Goal: Find specific page/section: Find specific page/section

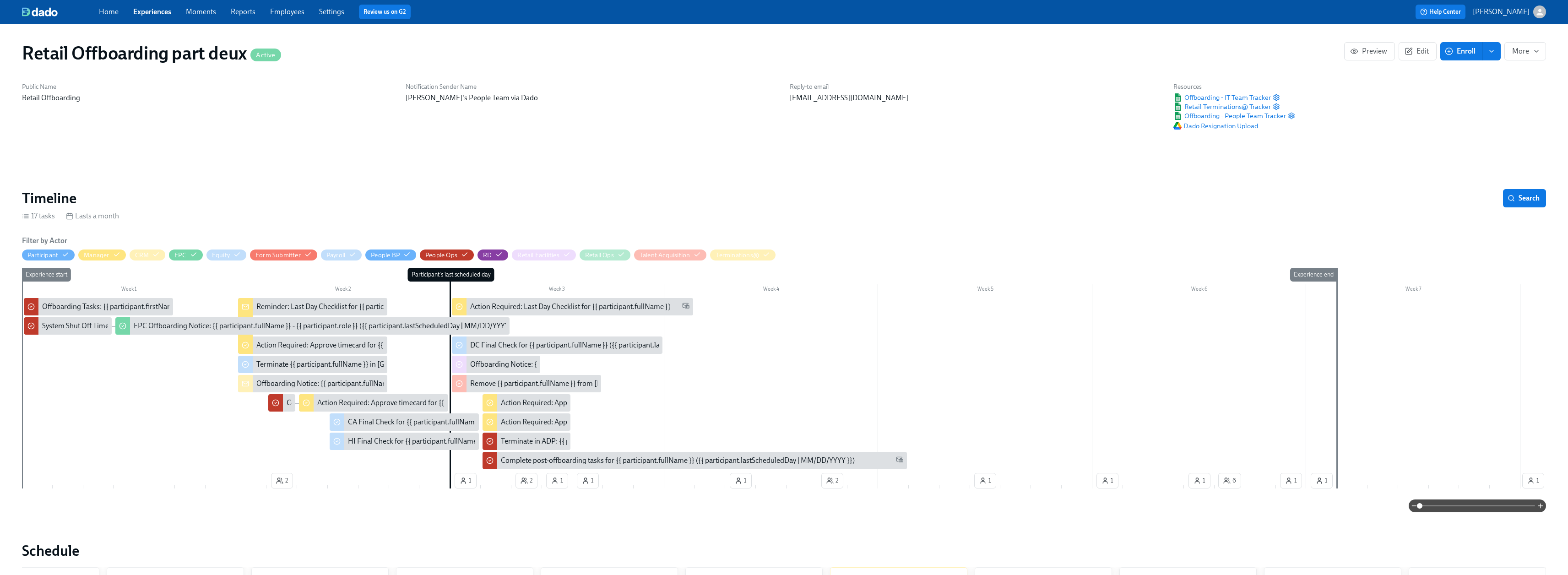
click at [152, 9] on link "Experiences" at bounding box center [152, 12] width 38 height 9
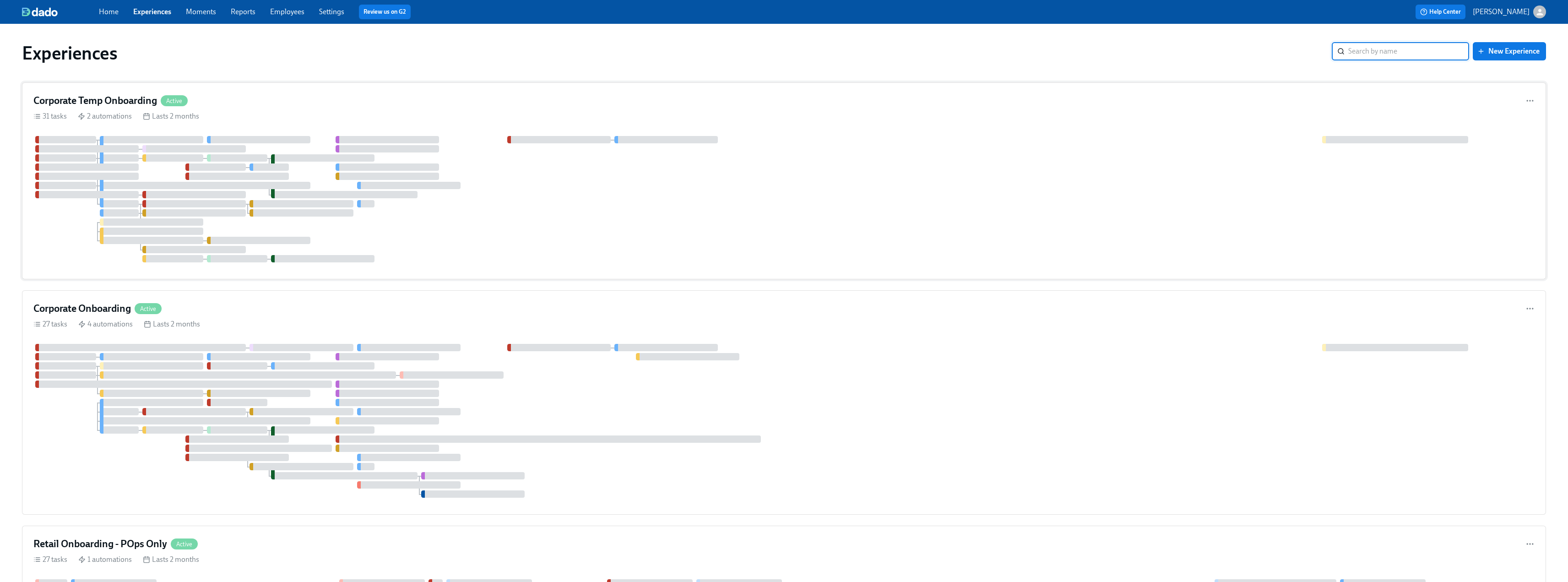
scroll to position [138, 0]
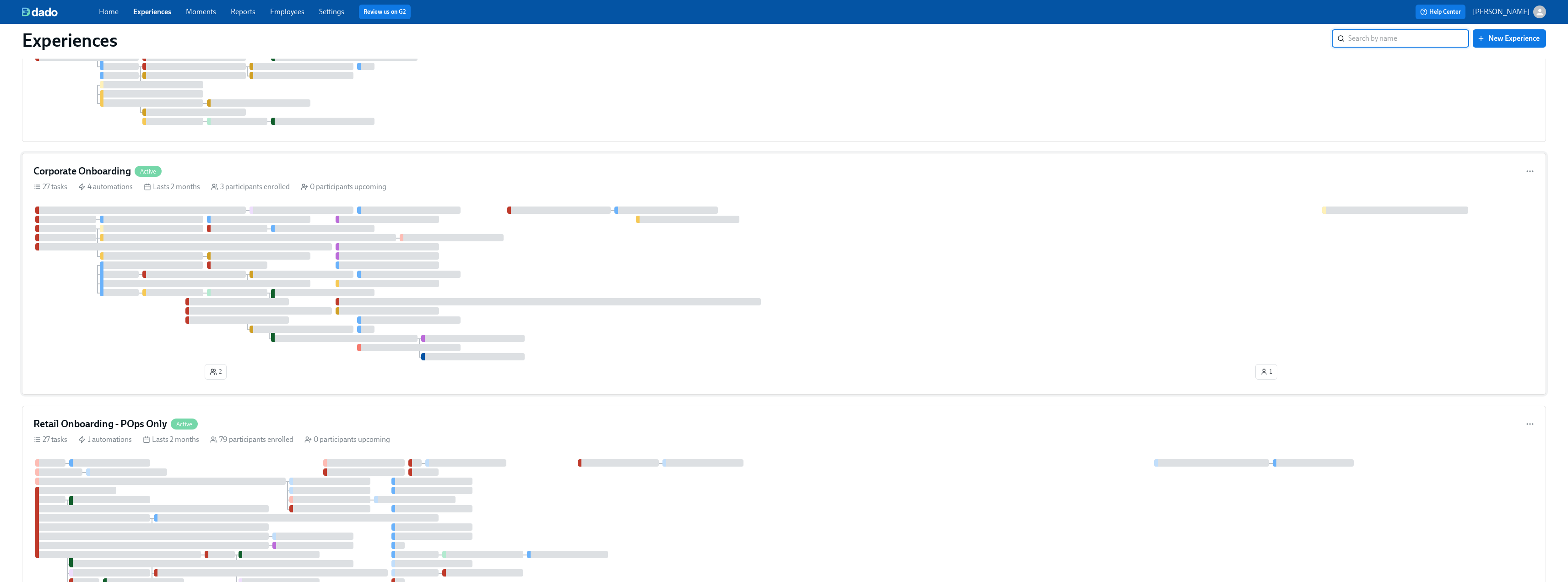
click at [104, 170] on h4 "Corporate Onboarding" at bounding box center [82, 172] width 98 height 14
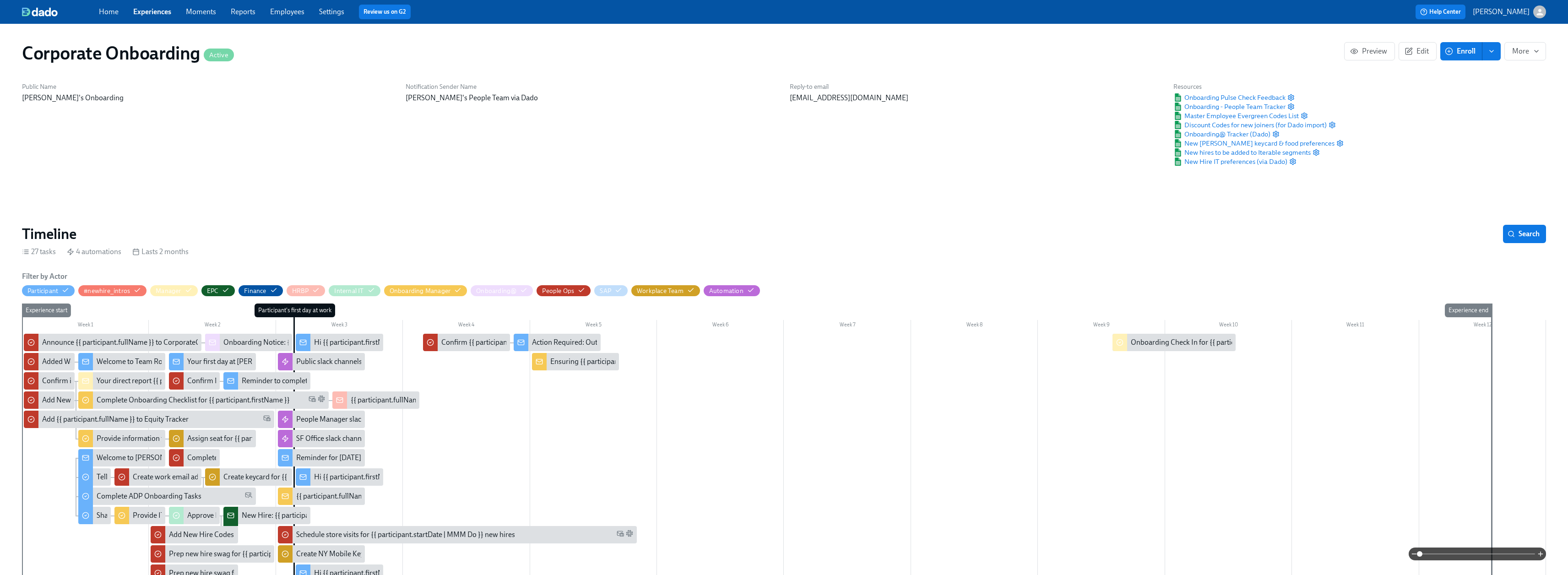
scroll to position [0, 2085]
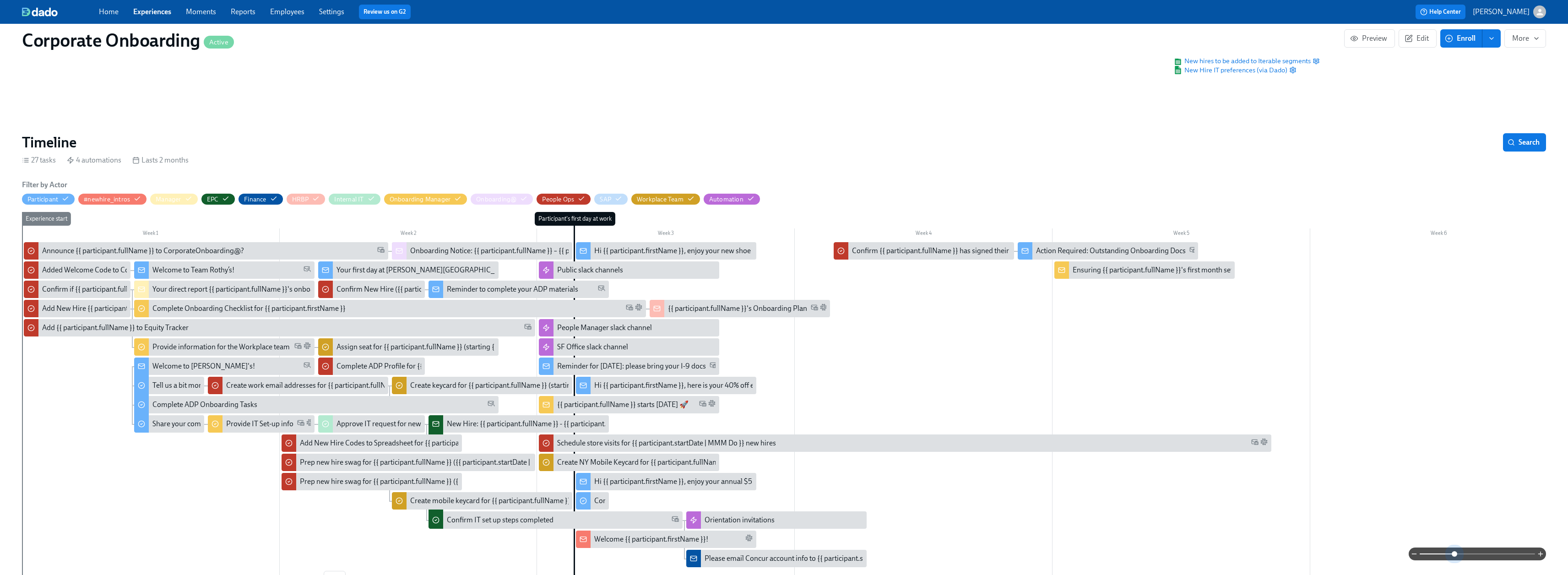
click at [696, 355] on span at bounding box center [1477, 554] width 116 height 13
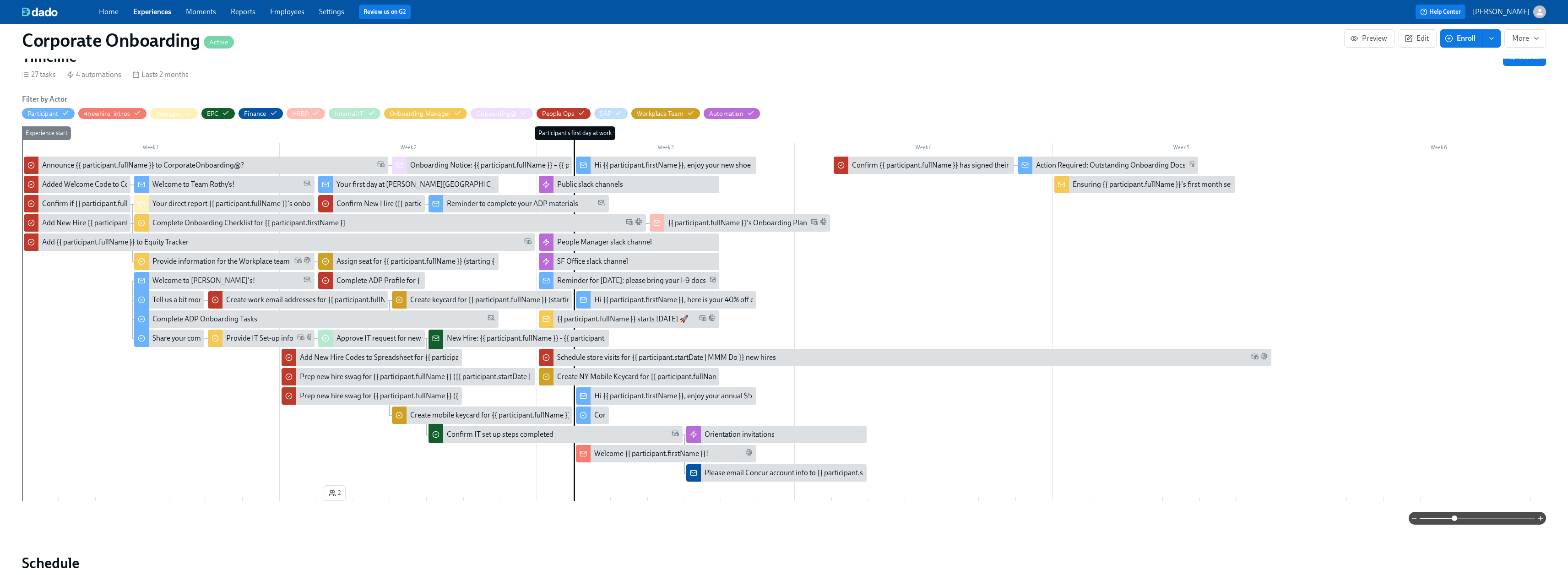
scroll to position [183, 0]
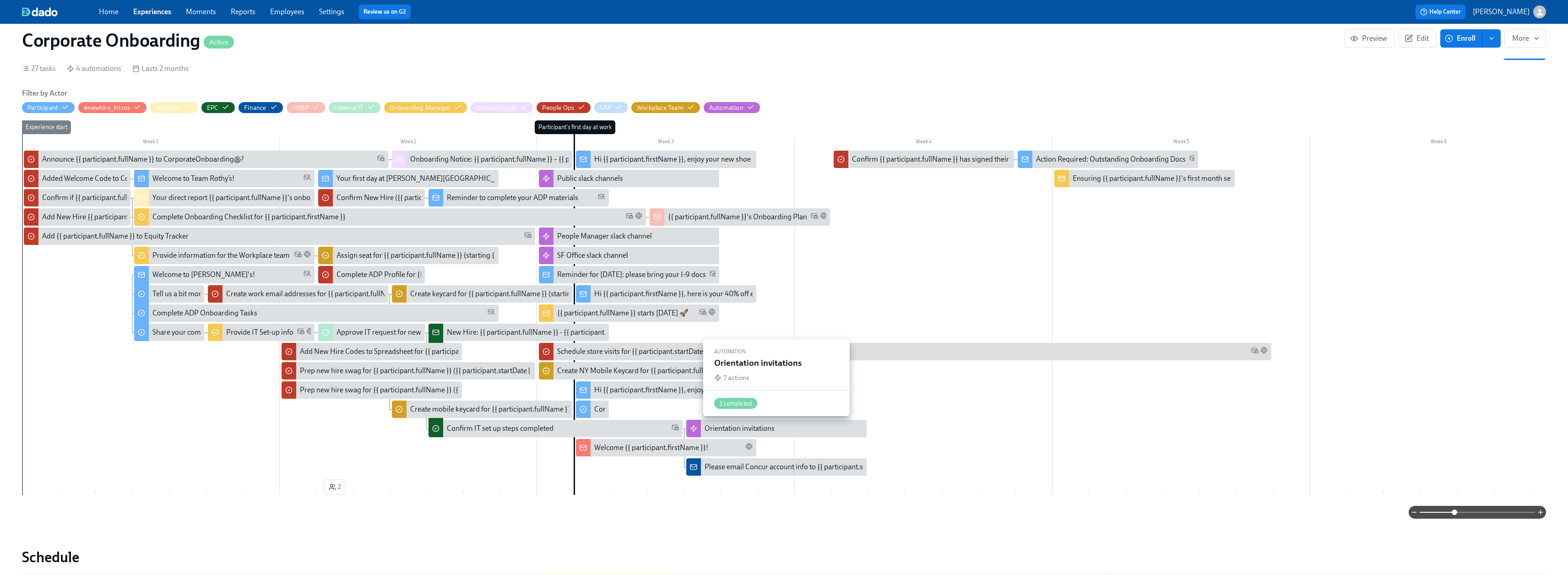
click at [696, 355] on div "Orientation invitations" at bounding box center [739, 428] width 70 height 10
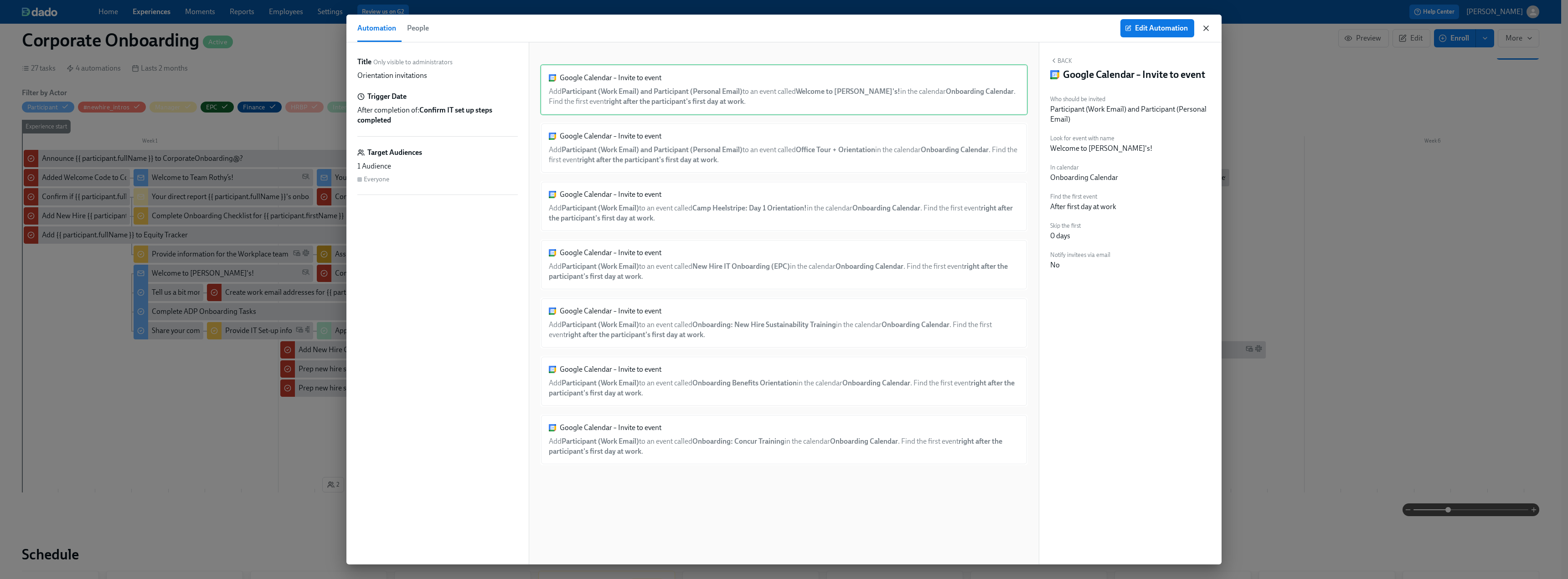
click at [693, 29] on icon "button" at bounding box center [1206, 28] width 5 height 5
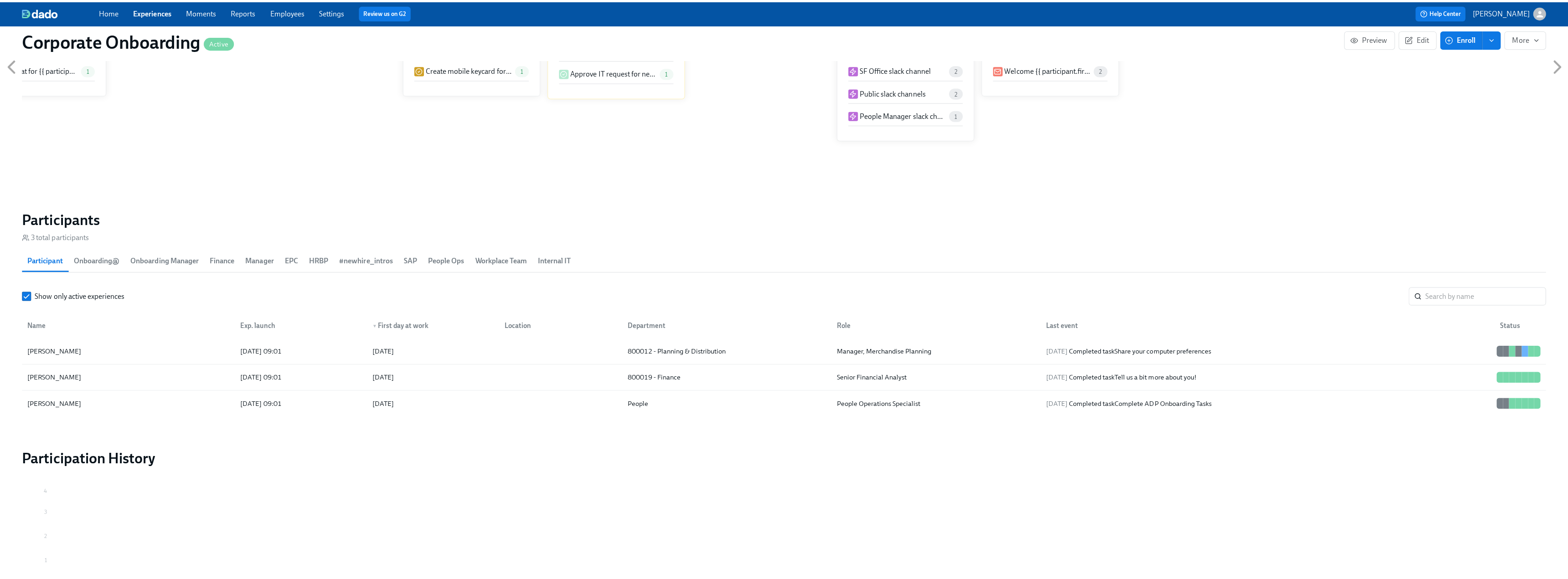
scroll to position [820, 0]
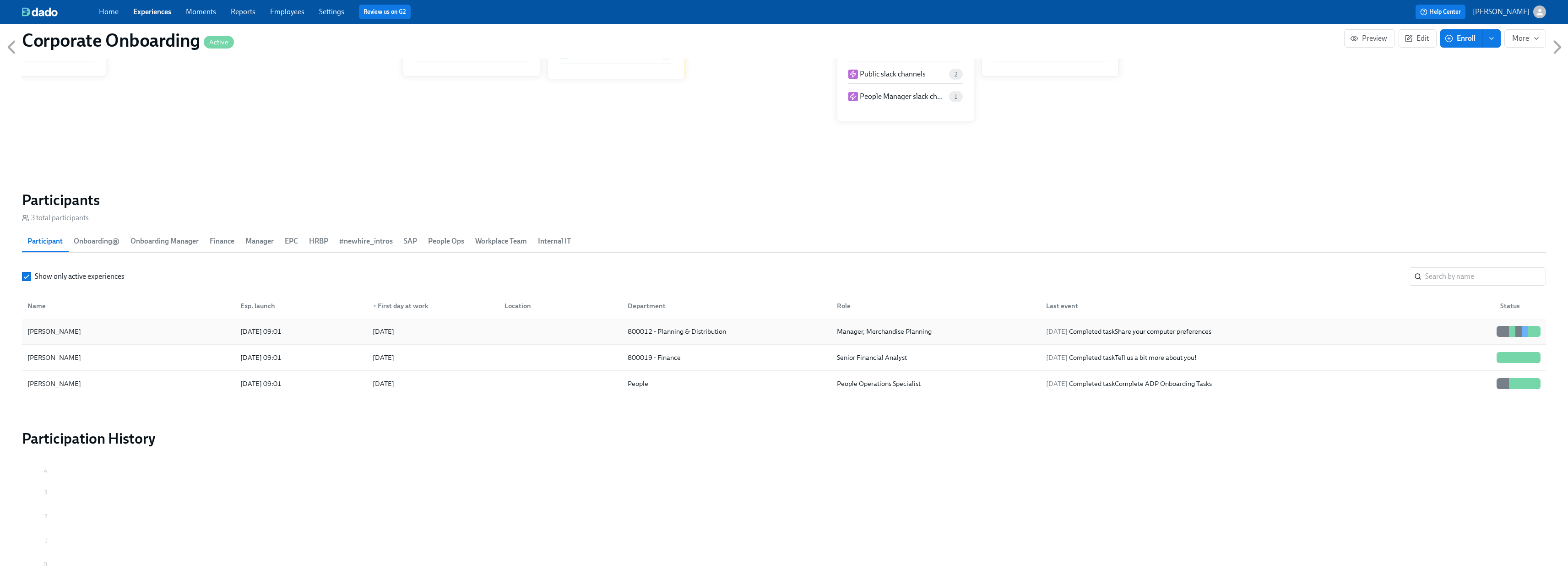
click at [66, 336] on div "[PERSON_NAME]" at bounding box center [54, 331] width 61 height 11
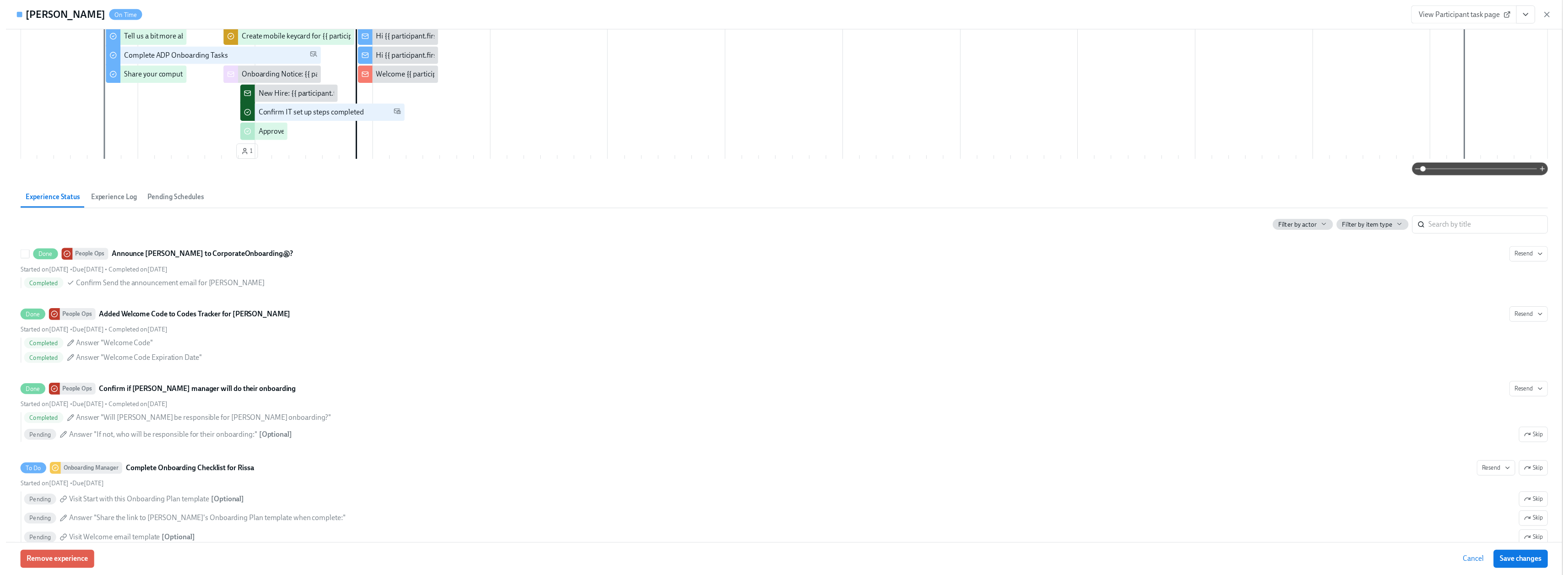
scroll to position [183, 0]
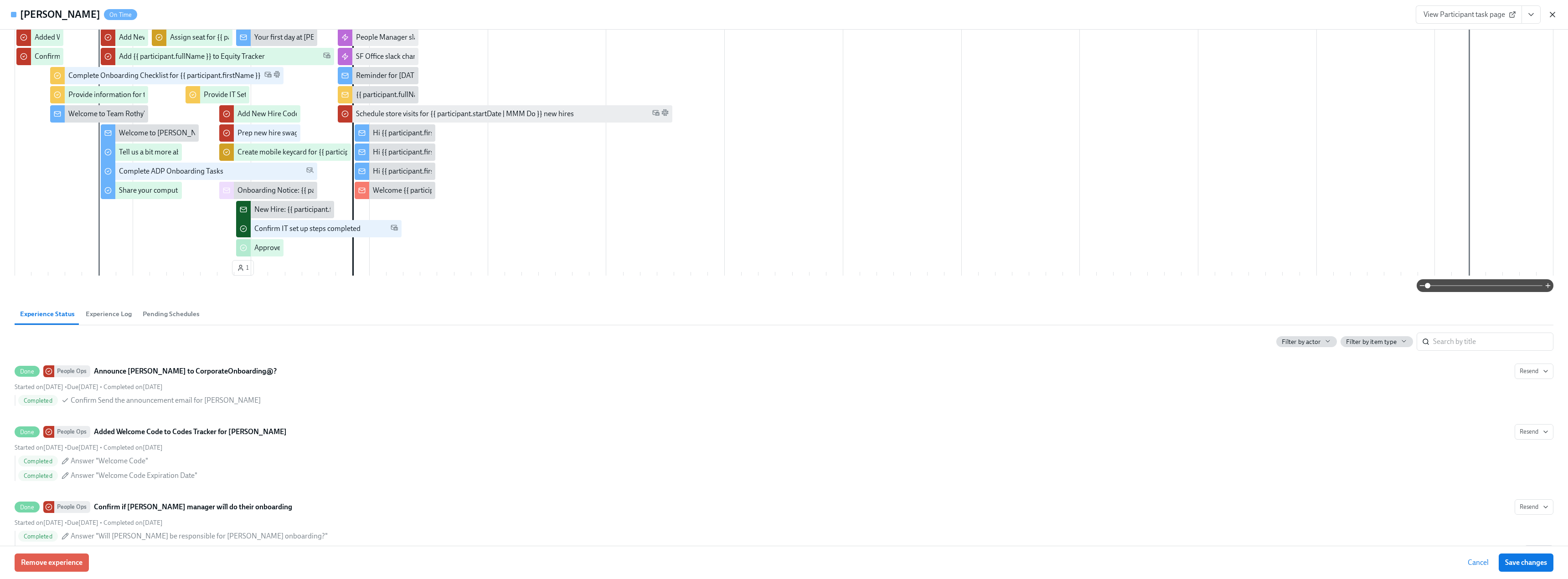
click at [693, 14] on icon "button" at bounding box center [1552, 14] width 5 height 5
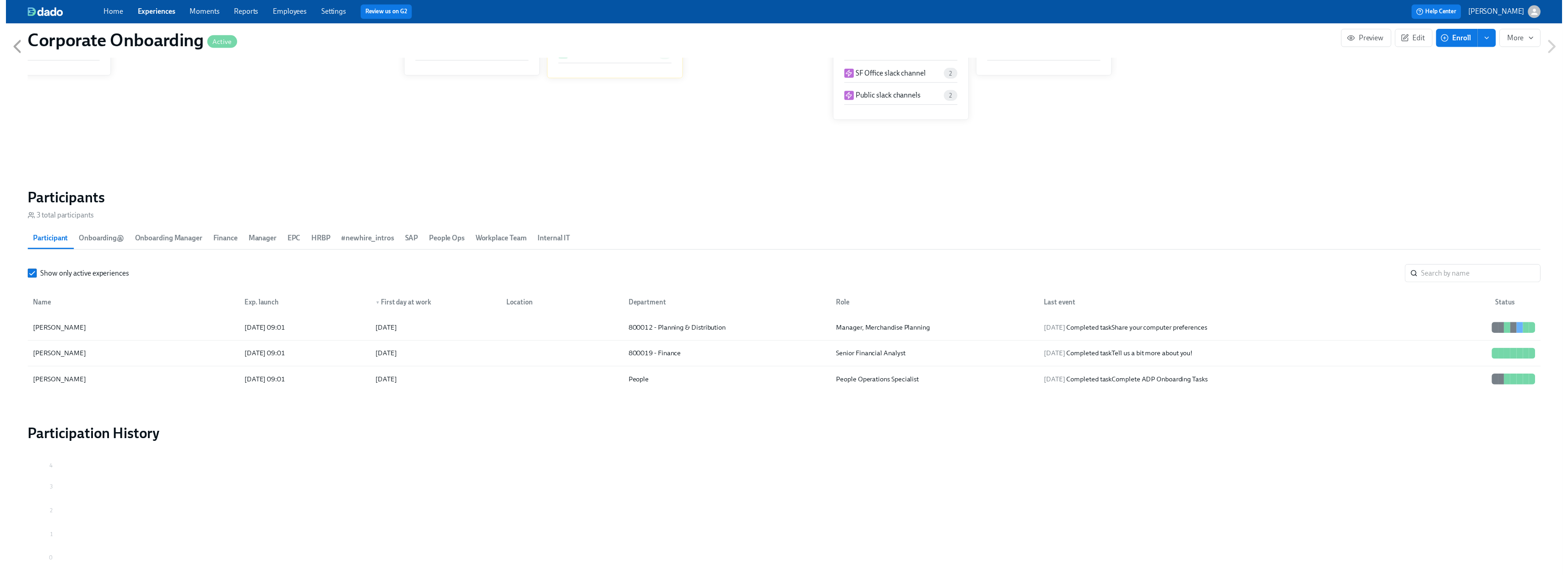
scroll to position [0, 2078]
